Goal: Find specific page/section: Find specific page/section

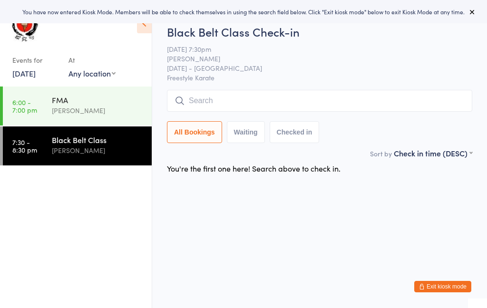
click at [283, 102] on input "search" at bounding box center [320, 101] width 306 height 22
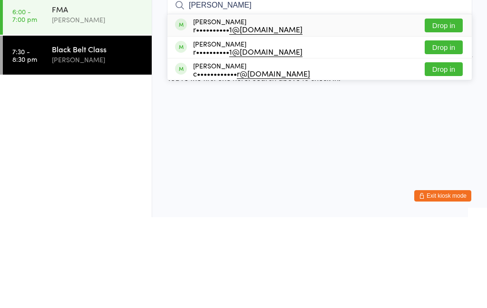
type input "[PERSON_NAME]"
click at [227, 116] on div "r•••••••••• 1@[DOMAIN_NAME]" at bounding box center [247, 120] width 109 height 8
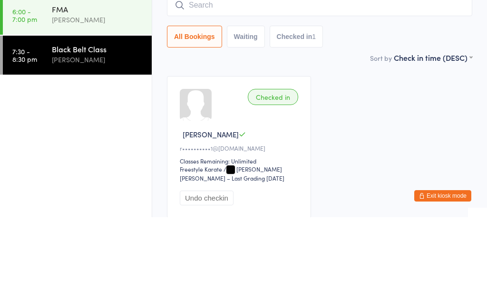
click at [401, 85] on input "search" at bounding box center [320, 96] width 306 height 22
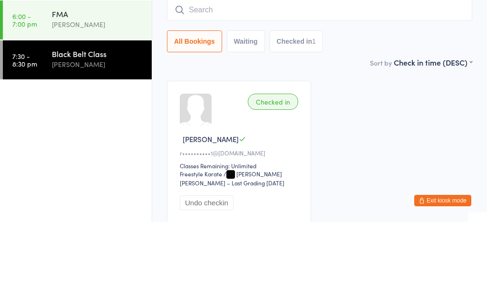
scroll to position [78, 0]
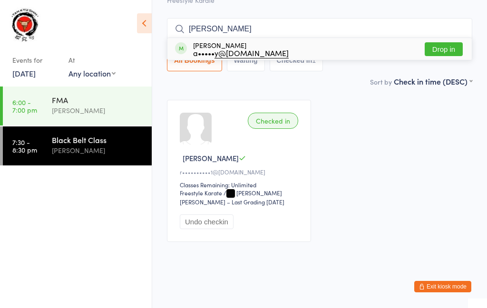
type input "[PERSON_NAME]"
click at [224, 49] on div "a••••• y@[DOMAIN_NAME]" at bounding box center [241, 53] width 96 height 8
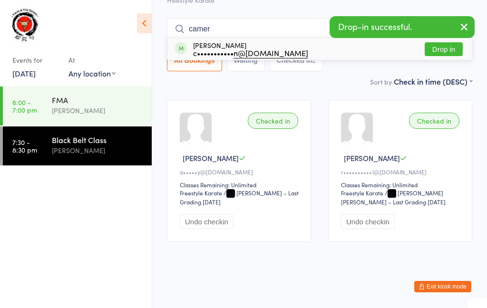
type input "camer"
click at [229, 49] on div "c••••••••••• n@[DOMAIN_NAME]" at bounding box center [250, 53] width 115 height 8
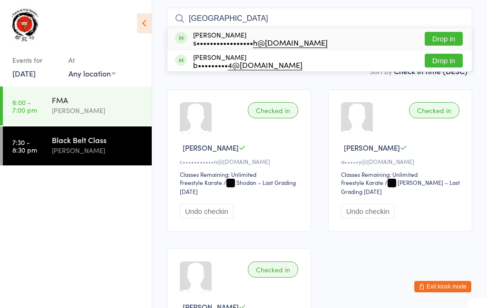
type input "[GEOGRAPHIC_DATA]"
click at [236, 40] on div "s••••••••••••••••• h@[DOMAIN_NAME]" at bounding box center [260, 43] width 135 height 8
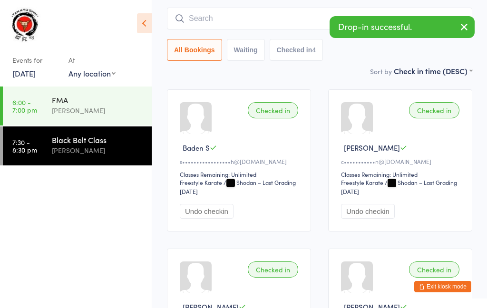
click at [275, 20] on input "search" at bounding box center [320, 19] width 306 height 22
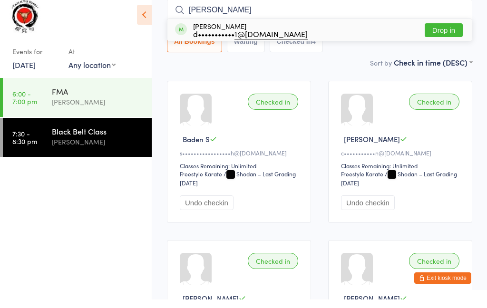
type input "[PERSON_NAME]"
click at [224, 31] on div "[PERSON_NAME] d••••••••••• 1@[DOMAIN_NAME]" at bounding box center [250, 38] width 115 height 15
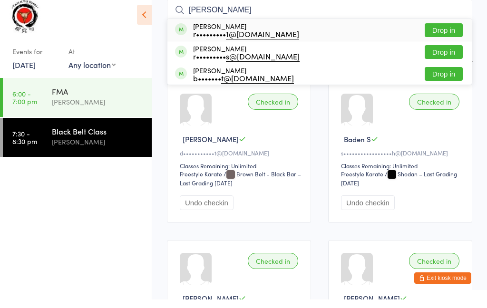
type input "[PERSON_NAME]"
click at [221, 39] on div "r••••••••• 1@[DOMAIN_NAME]" at bounding box center [246, 43] width 106 height 8
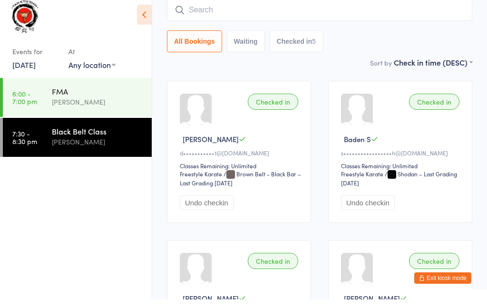
scroll to position [86, 0]
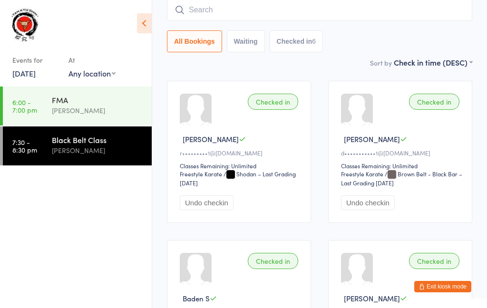
click at [390, 11] on input "search" at bounding box center [320, 10] width 306 height 22
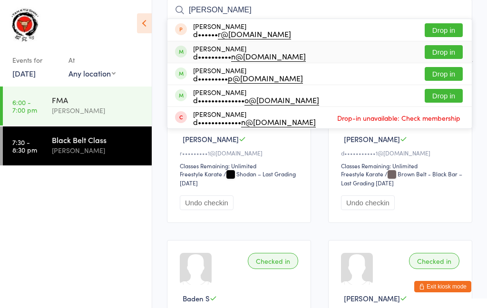
type input "[PERSON_NAME]"
click at [236, 53] on div "d•••••••••• n@[DOMAIN_NAME]" at bounding box center [249, 56] width 113 height 8
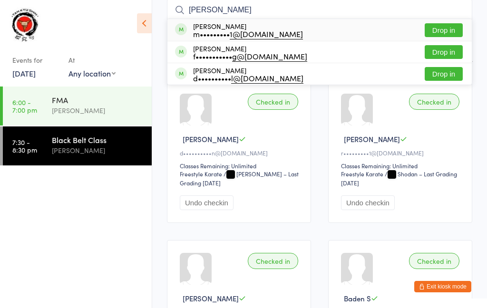
type input "[PERSON_NAME]"
click at [222, 32] on div "m••••••••• 1@[DOMAIN_NAME]" at bounding box center [248, 34] width 110 height 8
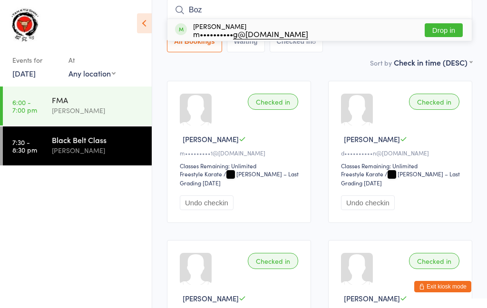
type input "Boz"
click at [231, 30] on div "m•••••••••• g@[DOMAIN_NAME]" at bounding box center [250, 34] width 115 height 8
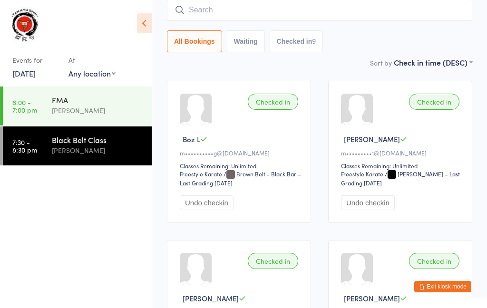
click at [383, 6] on input "search" at bounding box center [320, 10] width 306 height 22
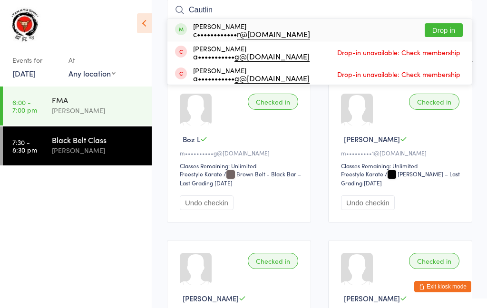
type input "Cautlin"
click at [215, 33] on div "c•••••••••••• r@[DOMAIN_NAME]" at bounding box center [251, 34] width 117 height 8
